Goal: Information Seeking & Learning: Find specific page/section

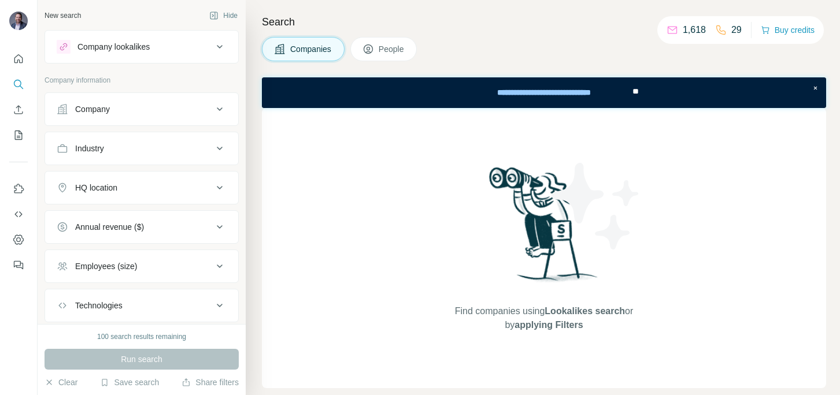
click at [132, 49] on div "Company lookalikes" at bounding box center [113, 47] width 72 height 12
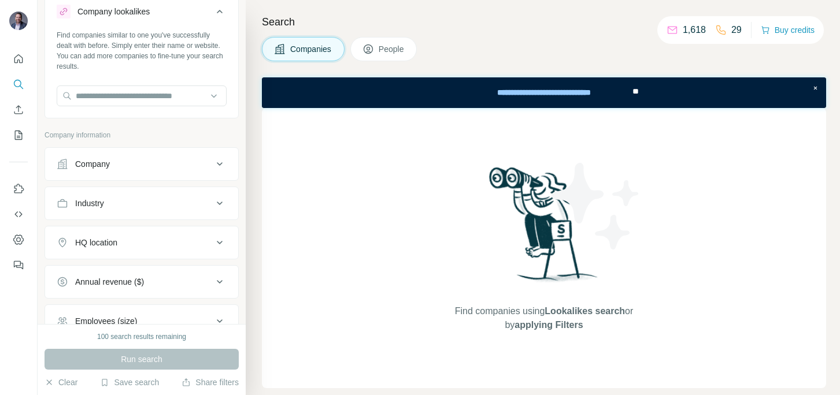
scroll to position [36, 0]
click at [175, 99] on input "text" at bounding box center [142, 95] width 170 height 21
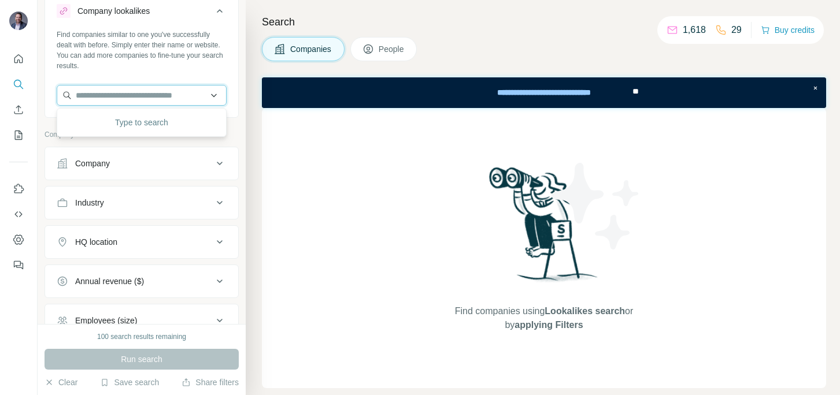
click at [218, 98] on input "text" at bounding box center [142, 95] width 170 height 21
click at [215, 96] on input "text" at bounding box center [142, 95] width 170 height 21
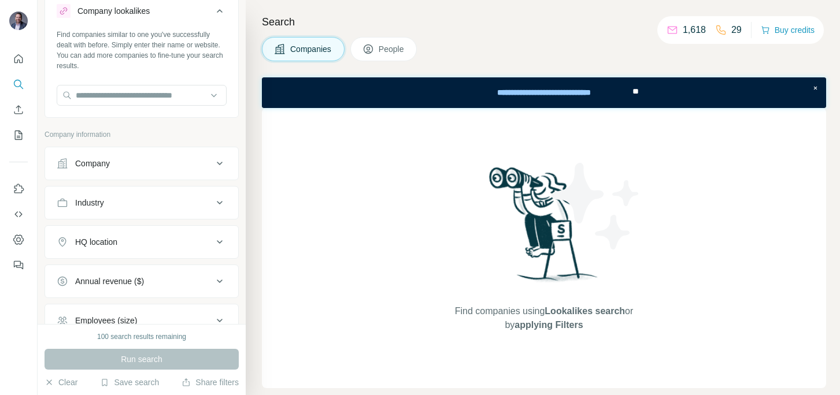
click at [231, 132] on p "Company information" at bounding box center [141, 134] width 194 height 10
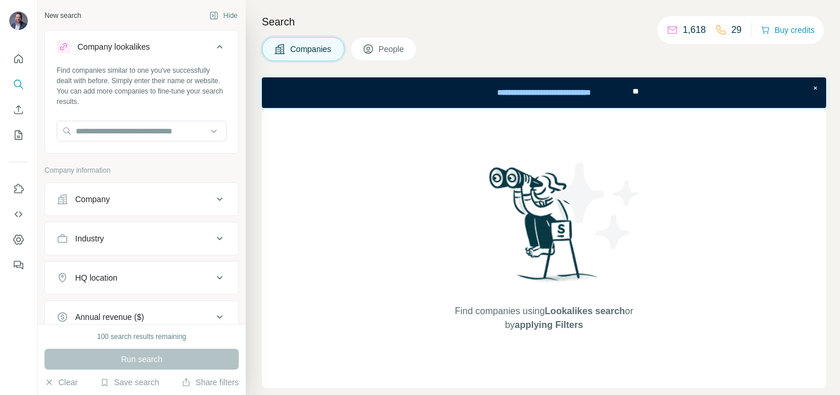
scroll to position [2, 0]
click at [223, 49] on icon at bounding box center [220, 45] width 14 height 14
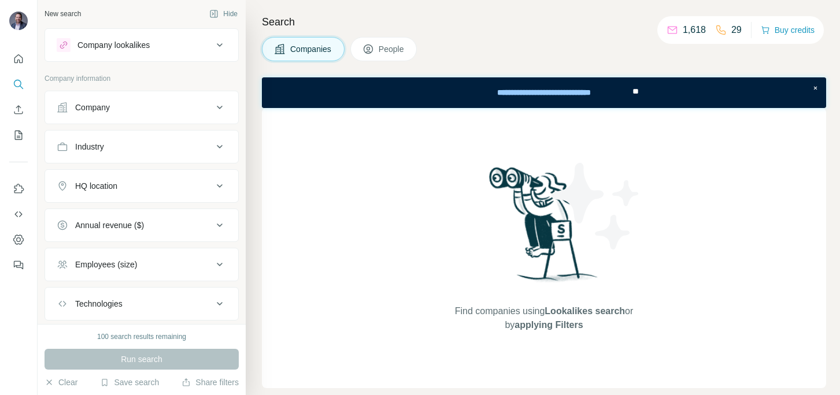
click at [221, 46] on icon at bounding box center [220, 45] width 14 height 14
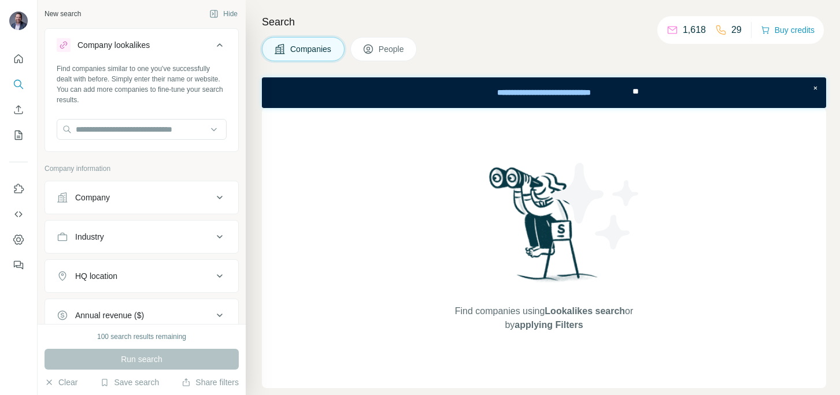
click at [221, 46] on icon at bounding box center [220, 44] width 6 height 3
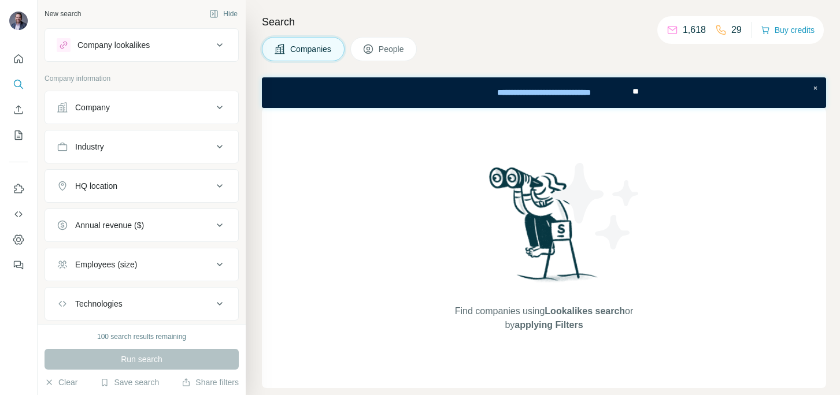
scroll to position [0, 0]
click at [388, 47] on span "People" at bounding box center [391, 49] width 27 height 12
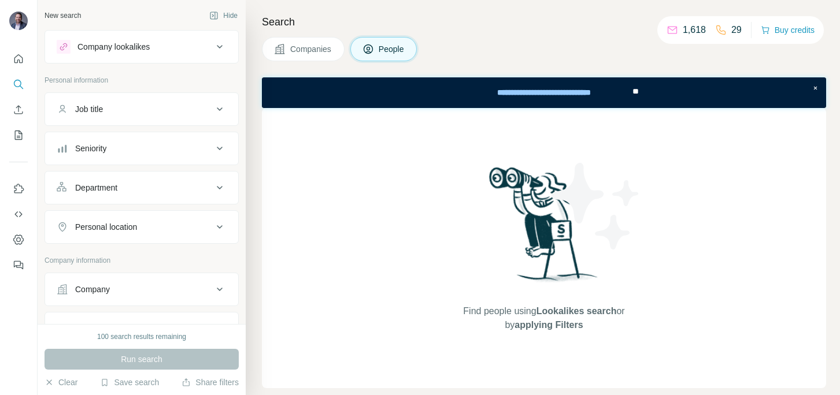
click at [201, 44] on div "Company lookalikes" at bounding box center [135, 47] width 156 height 14
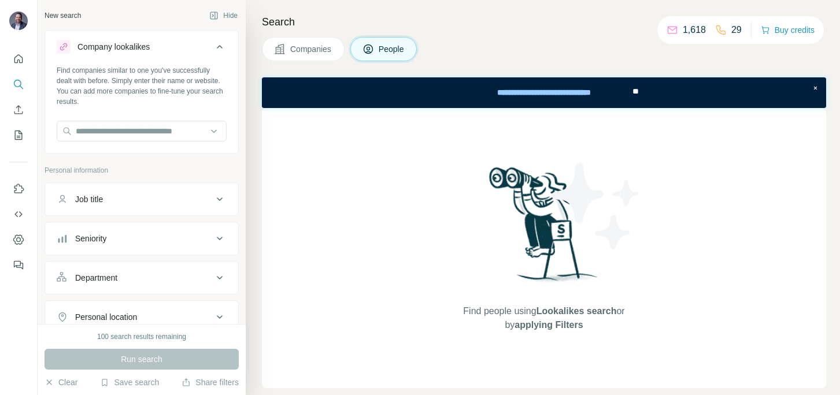
click at [201, 44] on div "Company lookalikes" at bounding box center [135, 47] width 156 height 14
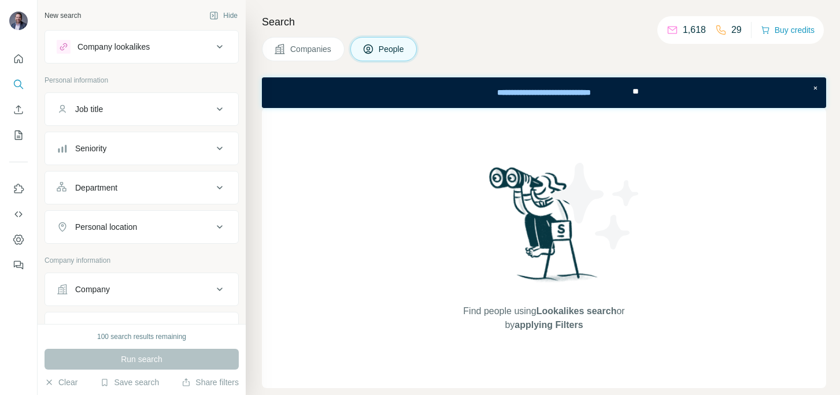
click at [378, 47] on button "People" at bounding box center [383, 49] width 67 height 24
click at [378, 51] on button "People" at bounding box center [383, 49] width 67 height 24
click at [133, 106] on div "Job title" at bounding box center [135, 109] width 156 height 12
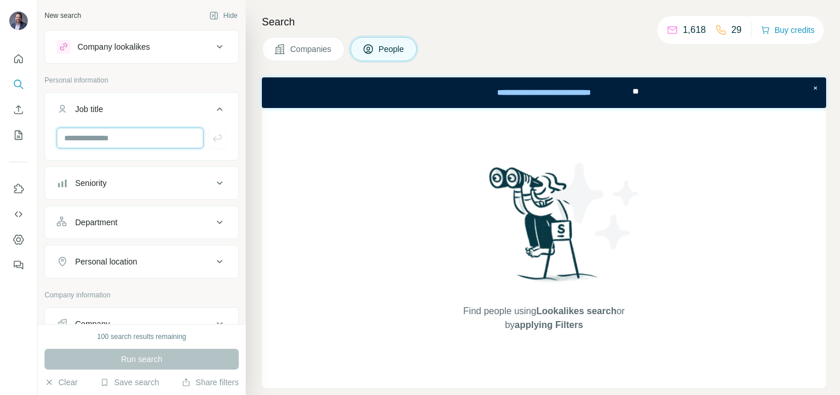
click at [136, 142] on input "text" at bounding box center [130, 138] width 147 height 21
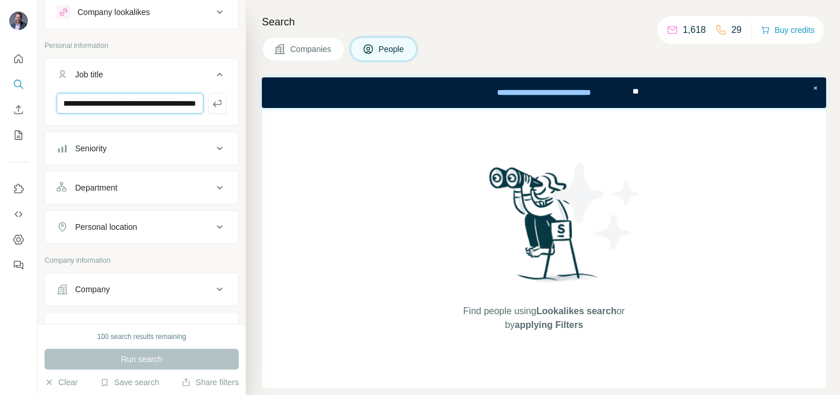
scroll to position [79, 0]
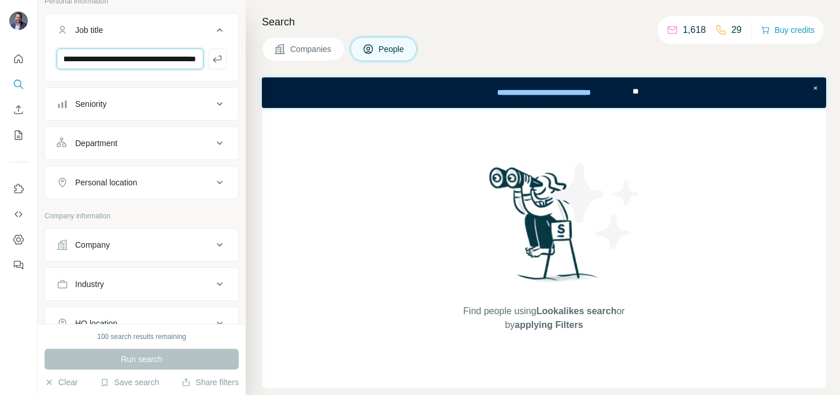
type input "**********"
click at [101, 146] on div "Department" at bounding box center [96, 144] width 42 height 12
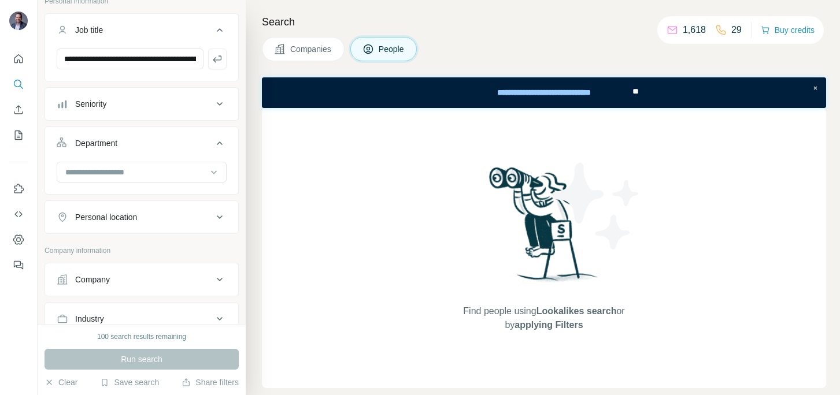
click at [101, 144] on div "Department" at bounding box center [96, 144] width 42 height 12
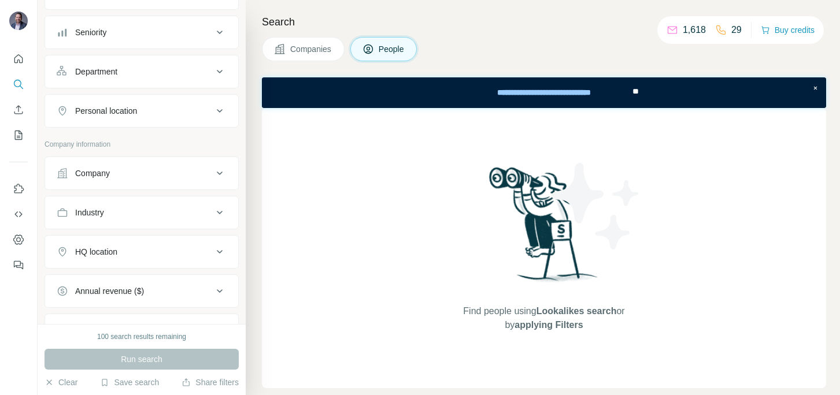
scroll to position [162, 0]
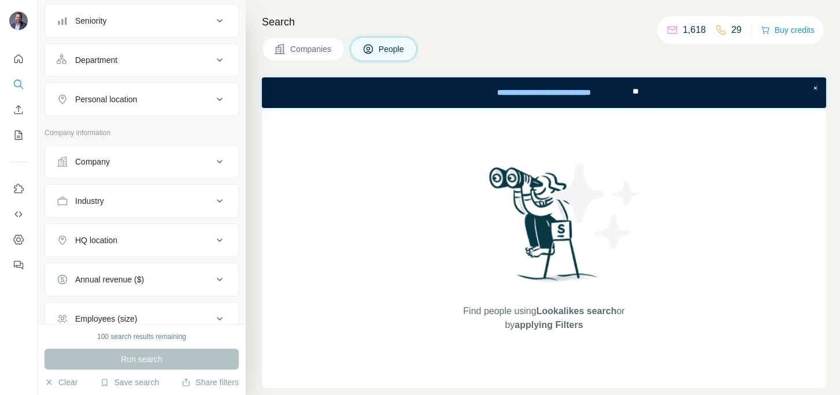
click at [106, 163] on div "Company" at bounding box center [92, 162] width 35 height 12
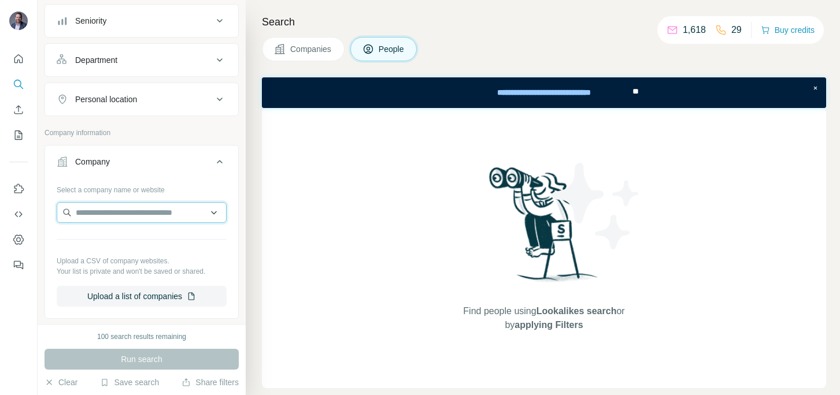
click at [113, 210] on input "text" at bounding box center [142, 212] width 170 height 21
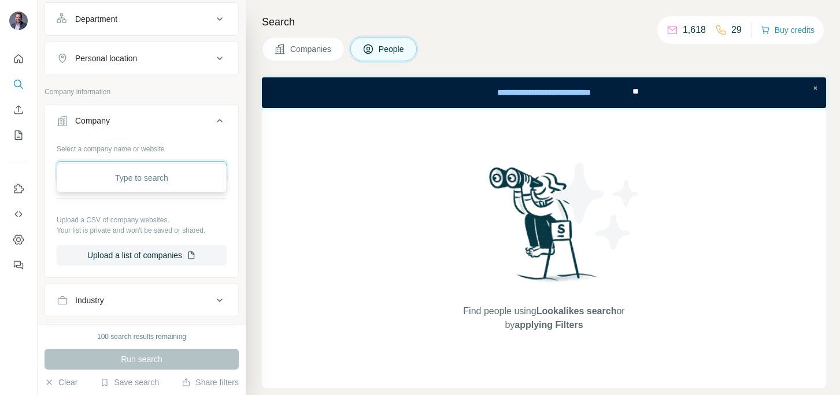
scroll to position [224, 0]
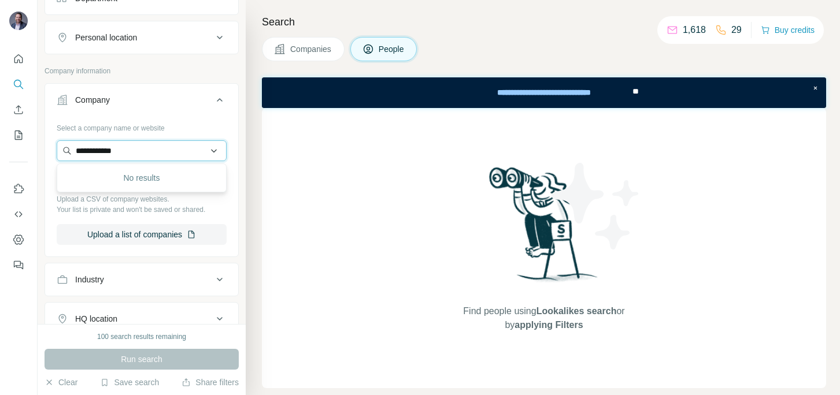
type input "**********"
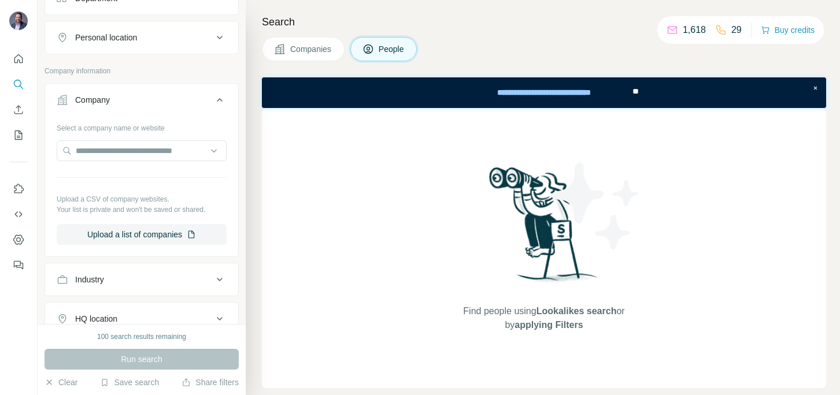
click at [202, 129] on div "Select a company name or website" at bounding box center [142, 125] width 170 height 15
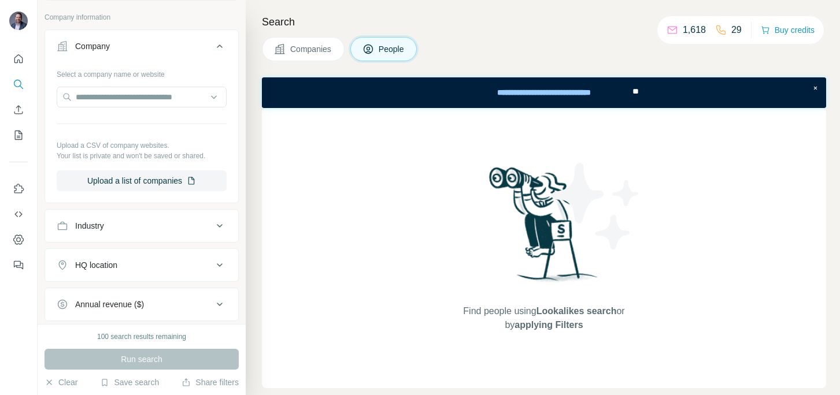
scroll to position [300, 0]
